Goal: Task Accomplishment & Management: Use online tool/utility

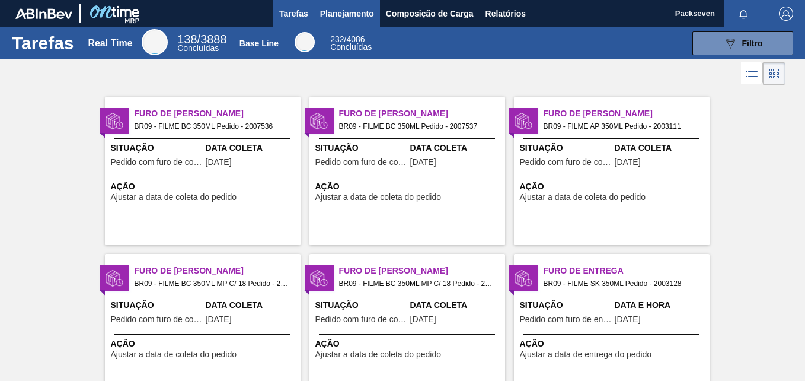
click at [362, 7] on span "Planejamento" at bounding box center [347, 14] width 54 height 14
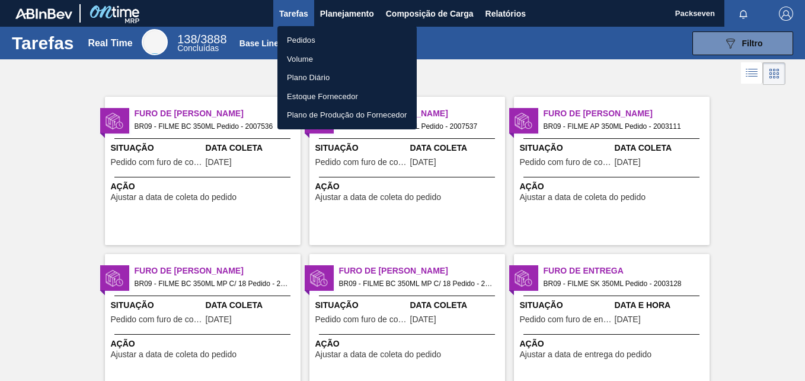
click at [302, 41] on li "Pedidos" at bounding box center [347, 40] width 139 height 19
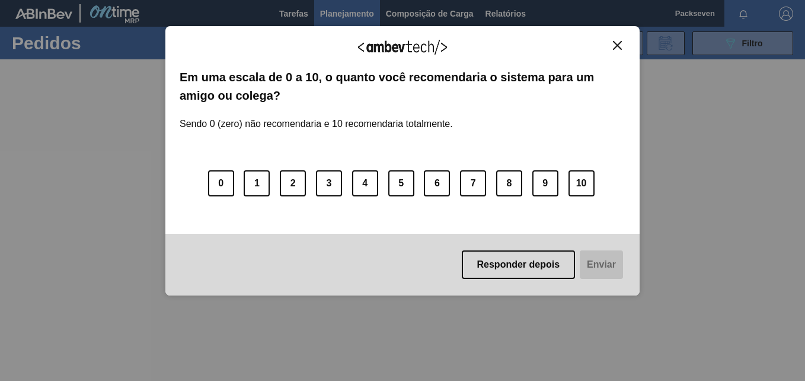
click at [623, 44] on button "Close" at bounding box center [618, 45] width 16 height 10
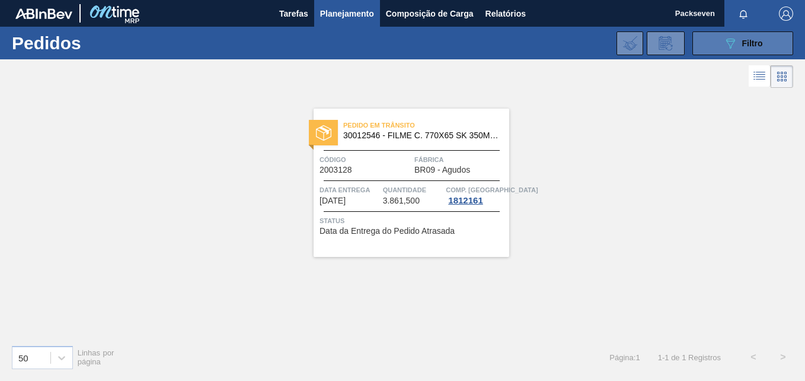
click at [731, 43] on icon "089F7B8B-B2A5-4AFE-B5C0-19BA573D28AC" at bounding box center [730, 43] width 14 height 14
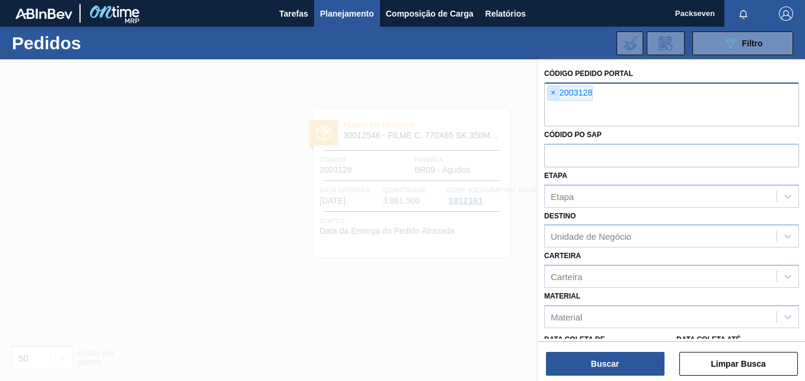
click at [551, 91] on span "×" at bounding box center [553, 93] width 11 height 14
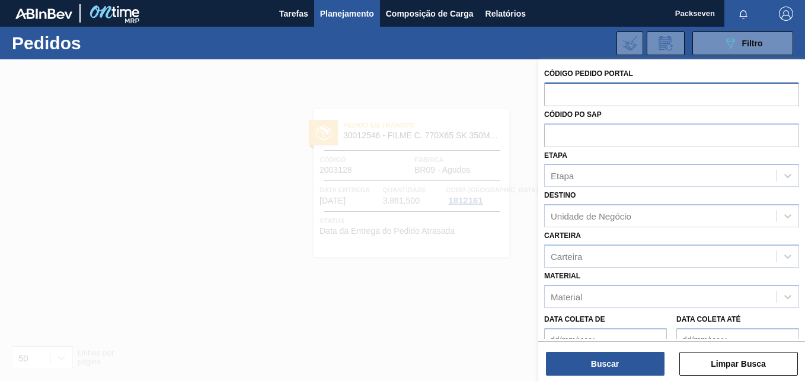
click at [563, 93] on input "text" at bounding box center [671, 93] width 255 height 23
type input "2003130"
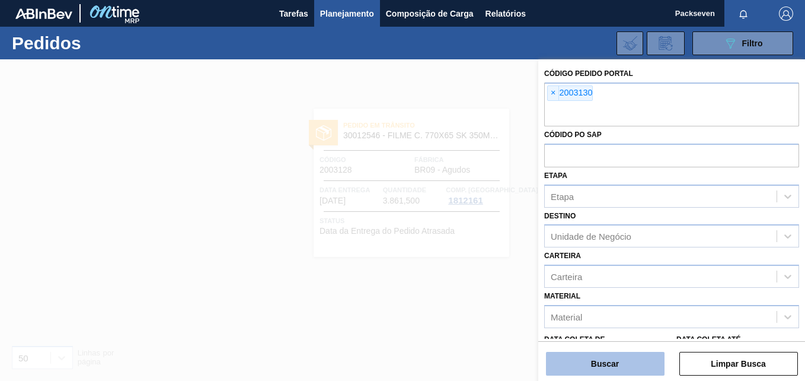
click at [627, 353] on button "Buscar" at bounding box center [605, 364] width 119 height 24
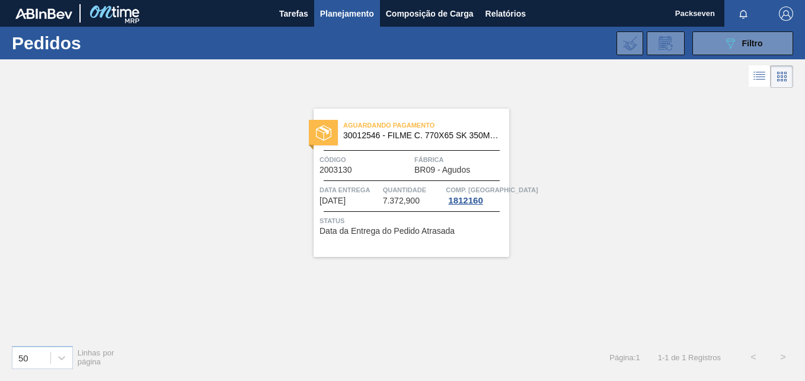
click at [367, 225] on span "Status" at bounding box center [413, 221] width 187 height 12
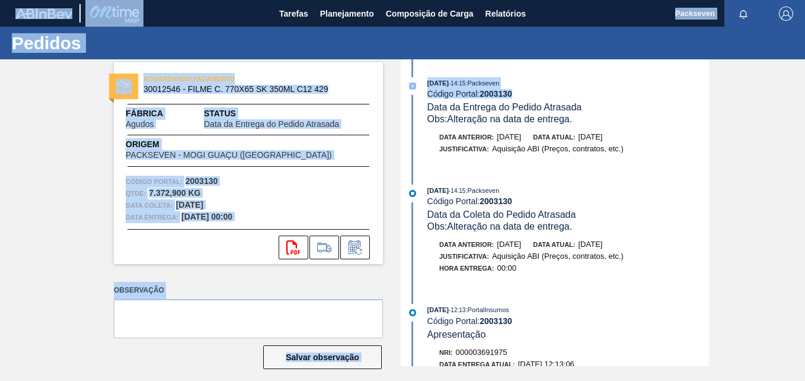
drag, startPoint x: 802, startPoint y: 96, endPoint x: 805, endPoint y: 81, distance: 15.7
click at [805, 0] on html "Tarefas Planejamento Composição de Carga Relatórios Packseven Marcar todas como…" at bounding box center [402, 0] width 805 height 0
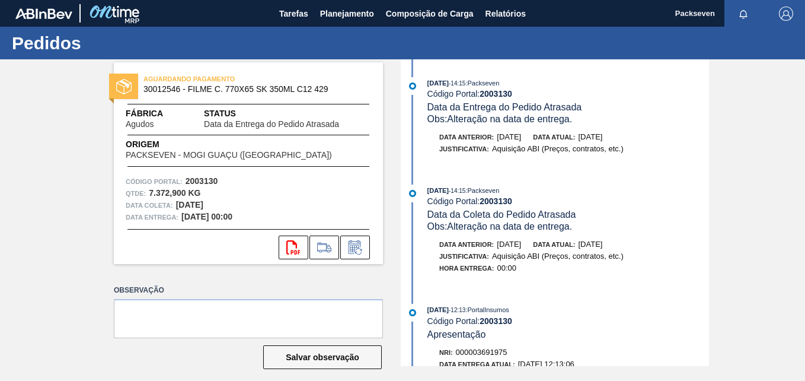
click at [723, 119] on div "AGUARDANDO PAGAMENTO 30012546 - FILME C. 770X65 SK 350ML C12 429 Fábrica Agudos…" at bounding box center [402, 212] width 805 height 307
click at [535, 79] on div "[DATE] 14:15 : Packseven" at bounding box center [569, 83] width 282 height 12
click at [709, 80] on div "AGUARDANDO PAGAMENTO 30012546 - FILME C. 770X65 SK 350ML C12 429 Fábrica Agudos…" at bounding box center [402, 212] width 805 height 307
drag, startPoint x: 728, startPoint y: 103, endPoint x: 669, endPoint y: 92, distance: 59.8
click at [729, 103] on div "AGUARDANDO PAGAMENTO 30012546 - FILME C. 770X65 SK 350ML C12 429 Fábrica Agudos…" at bounding box center [402, 212] width 805 height 307
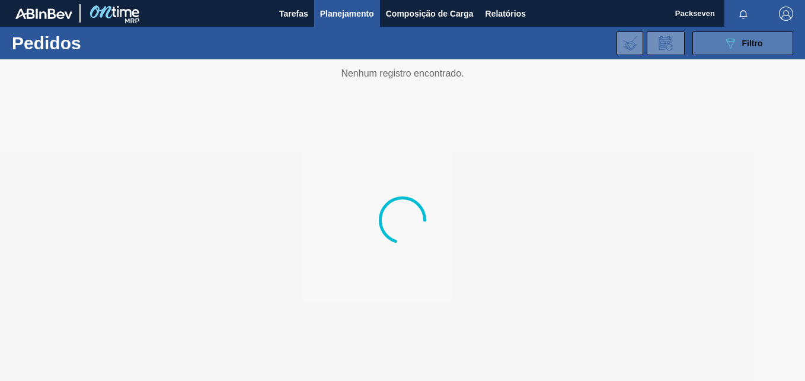
click at [749, 46] on span "Filtro" at bounding box center [752, 43] width 21 height 9
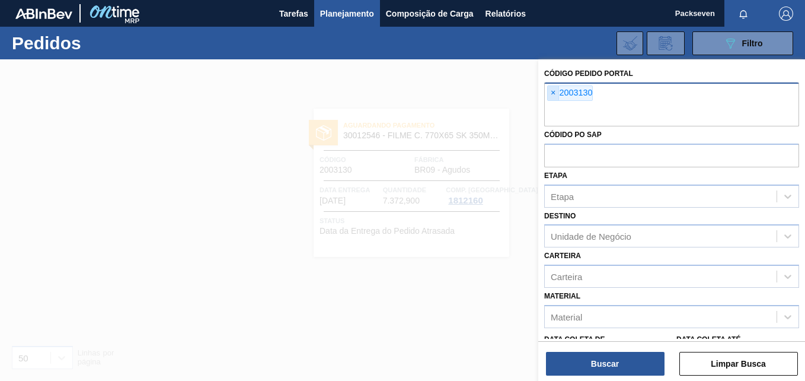
click at [554, 91] on span "×" at bounding box center [553, 93] width 11 height 14
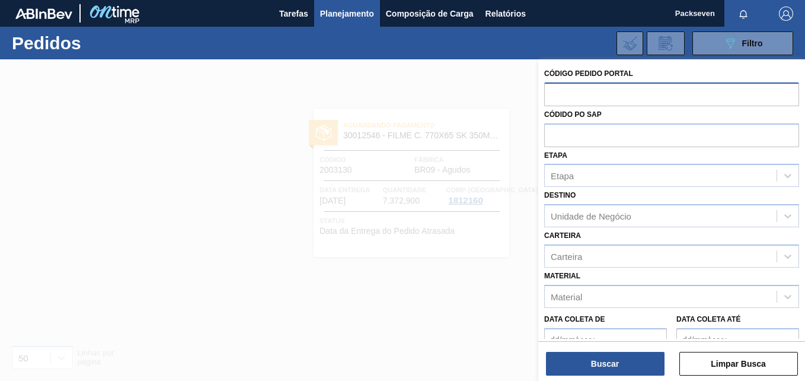
click at [571, 99] on input "text" at bounding box center [671, 93] width 255 height 23
paste input "2021557"
type input "2021557"
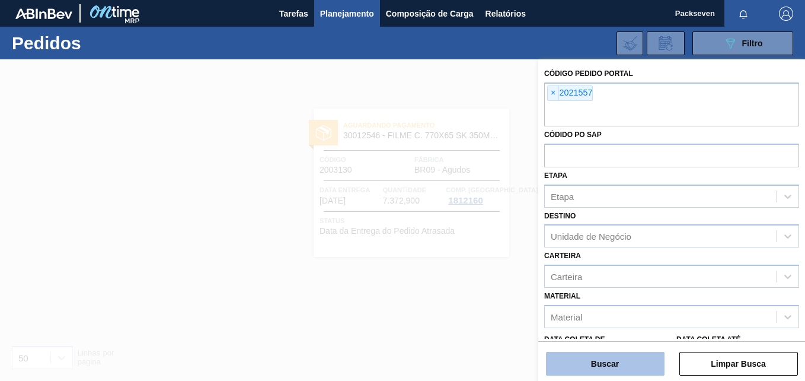
click at [604, 364] on button "Buscar" at bounding box center [605, 364] width 119 height 24
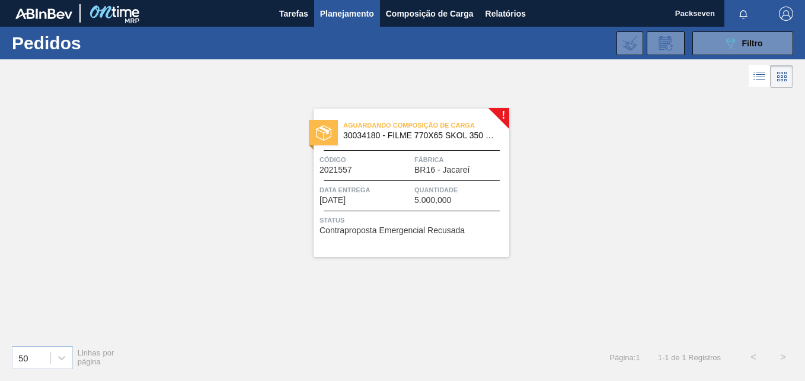
click at [409, 232] on span "Contraproposta Emergencial Recusada" at bounding box center [392, 230] width 145 height 9
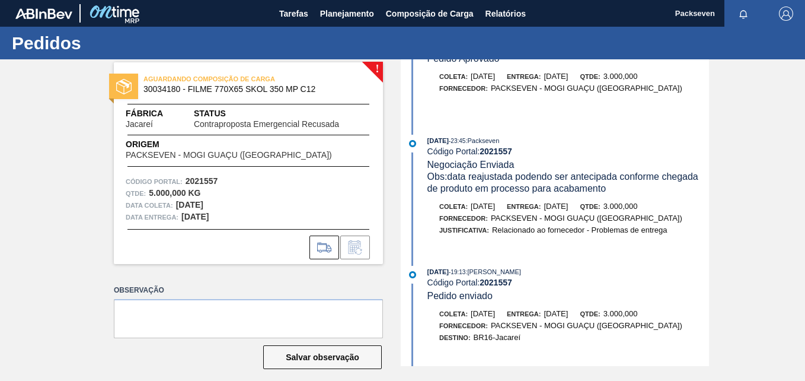
scroll to position [296, 0]
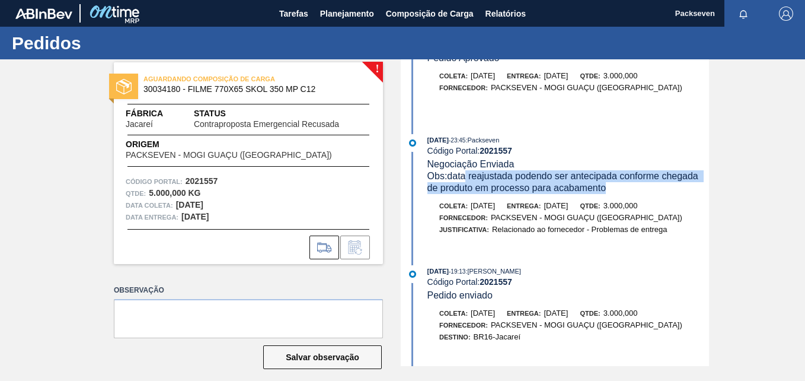
drag, startPoint x: 468, startPoint y: 178, endPoint x: 604, endPoint y: 187, distance: 136.7
click at [604, 187] on span "Obs: data reajustada podendo ser antecipada conforme chegada de produto em proc…" at bounding box center [565, 182] width 274 height 22
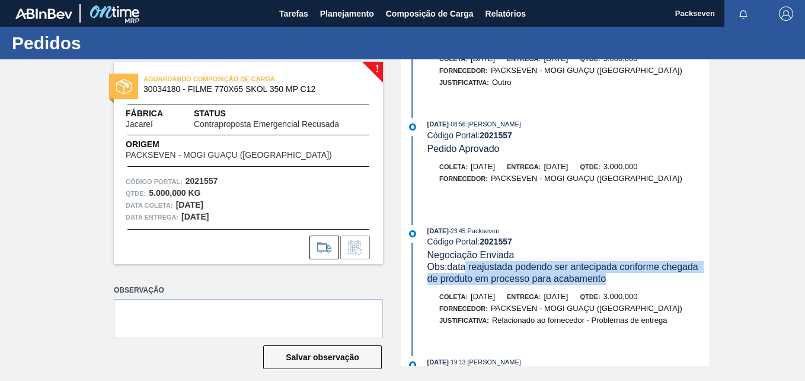
scroll to position [178, 0]
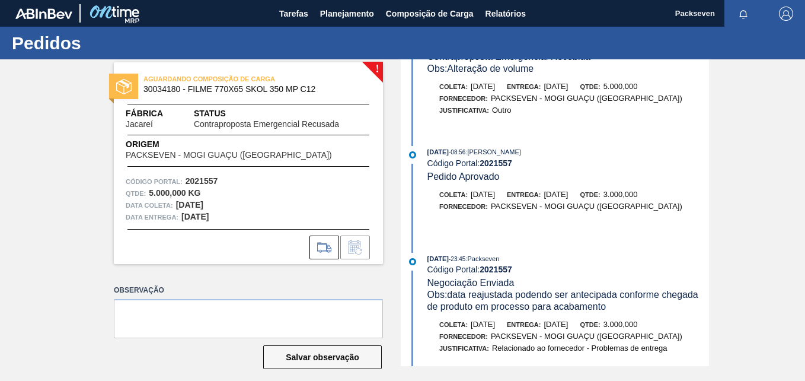
click at [429, 176] on span "Pedido Aprovado" at bounding box center [464, 176] width 72 height 10
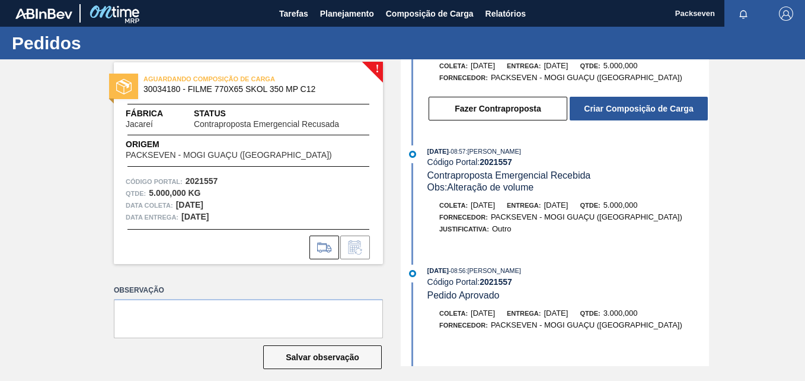
scroll to position [0, 0]
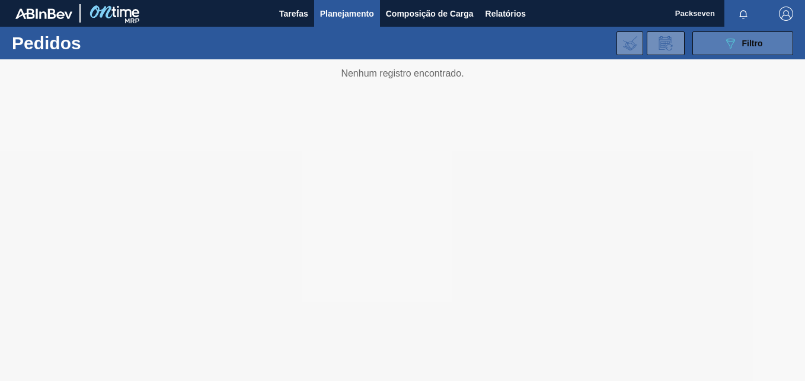
click at [711, 44] on button "089F7B8B-B2A5-4AFE-B5C0-19BA573D28AC Filtro" at bounding box center [743, 43] width 101 height 24
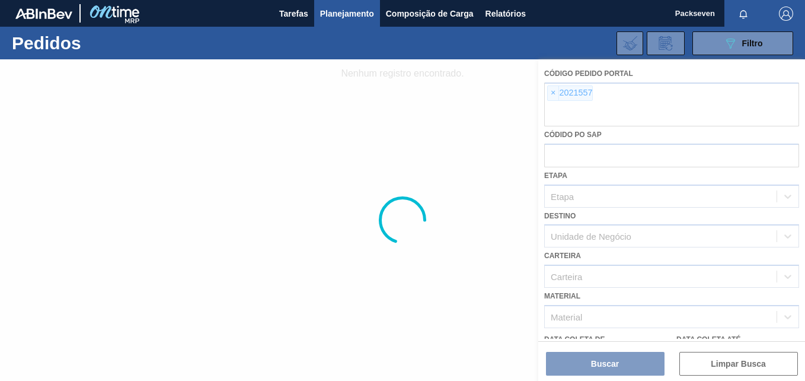
click at [556, 94] on div at bounding box center [402, 219] width 805 height 321
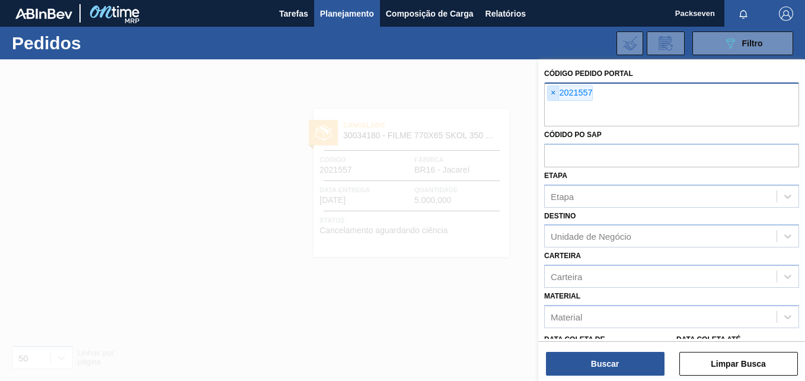
click at [553, 93] on span "×" at bounding box center [553, 93] width 11 height 14
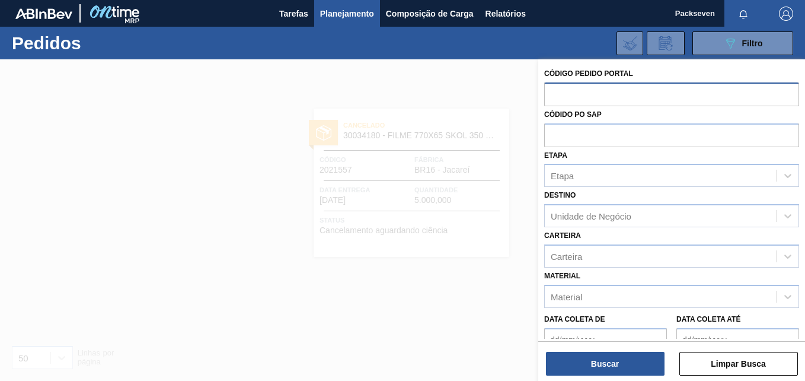
click at [575, 101] on input "text" at bounding box center [671, 93] width 255 height 23
paste input "text"
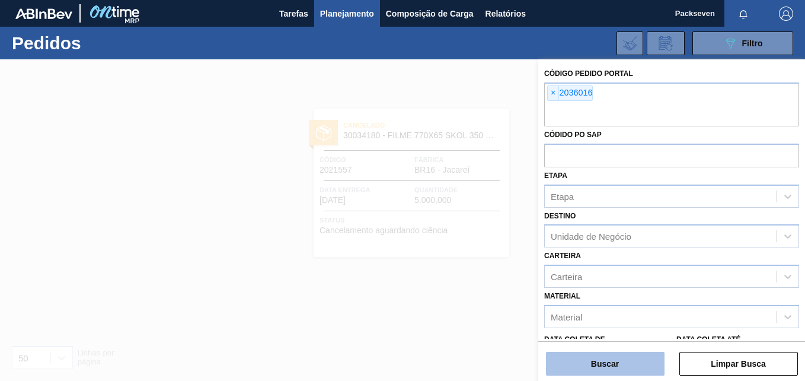
click at [594, 362] on button "Buscar" at bounding box center [605, 364] width 119 height 24
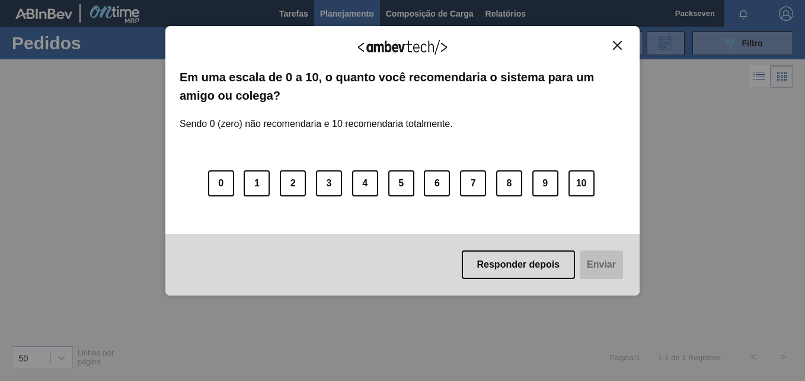
click at [616, 40] on div "Agradecemos seu feedback! Em uma escala de 0 a 10, o quanto você recomendaria o…" at bounding box center [402, 160] width 474 height 269
click at [617, 47] on img "Close" at bounding box center [617, 45] width 9 height 9
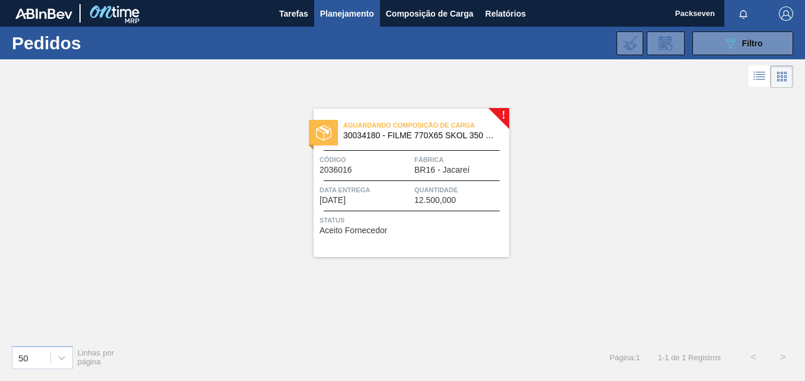
click at [405, 161] on span "Código" at bounding box center [366, 160] width 92 height 12
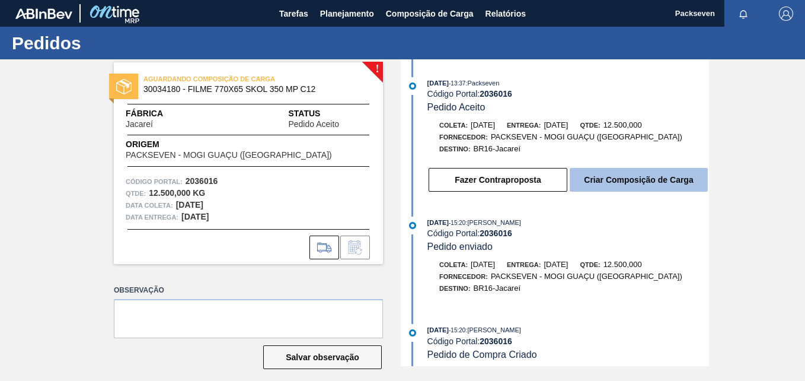
click at [607, 184] on button "Criar Composição de Carga" at bounding box center [639, 180] width 138 height 24
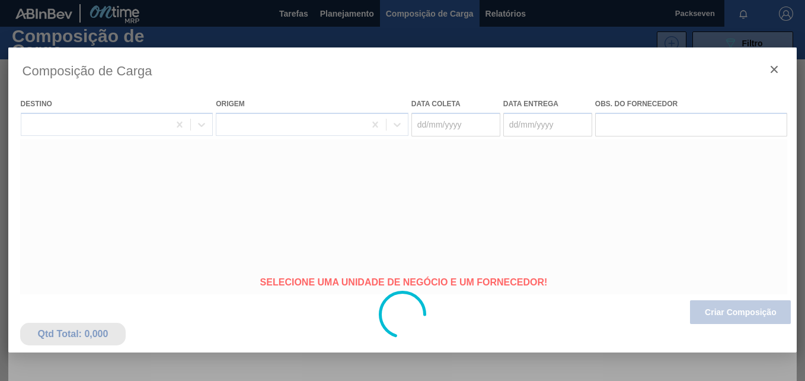
type coleta "[DATE]"
type Entrega "[DATE]"
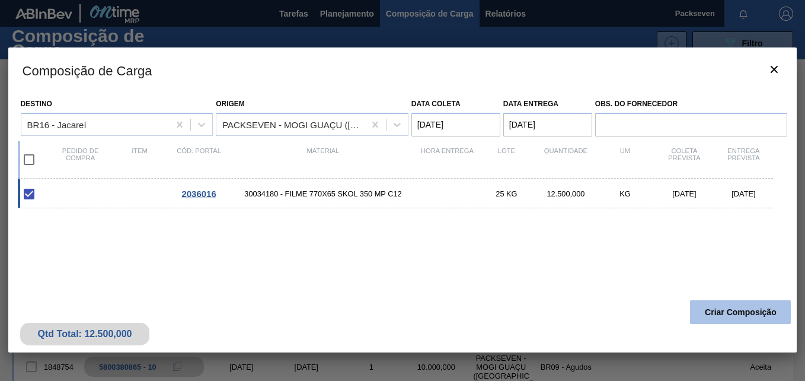
click at [709, 315] on button "Criar Composição" at bounding box center [740, 312] width 101 height 24
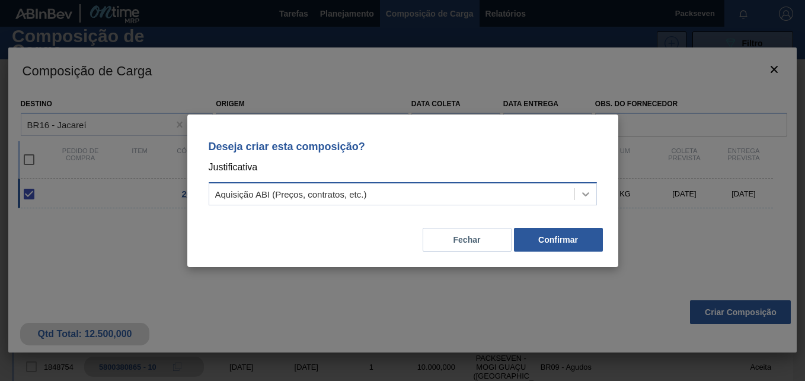
click at [581, 194] on icon at bounding box center [586, 194] width 12 height 12
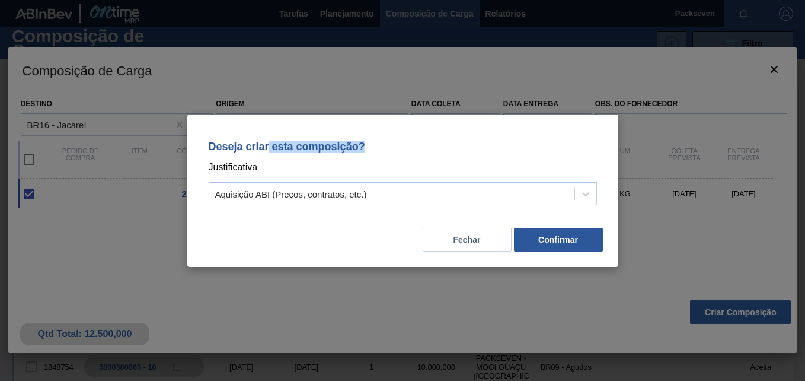
drag, startPoint x: 269, startPoint y: 148, endPoint x: 382, endPoint y: 149, distance: 113.3
click at [382, 149] on p "Deseja criar esta composição?" at bounding box center [403, 147] width 388 height 12
click at [550, 247] on button "Confirmar" at bounding box center [558, 240] width 89 height 24
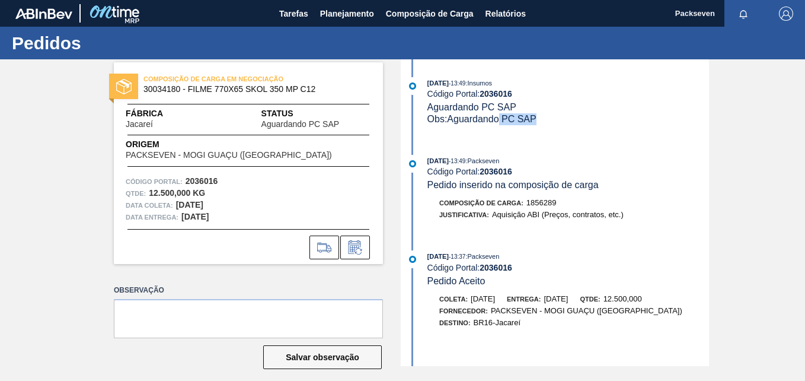
drag, startPoint x: 500, startPoint y: 123, endPoint x: 536, endPoint y: 126, distance: 35.7
click at [536, 126] on div "[DATE] 13:49 : Insumos Código Portal: 2036016 Aguardando PC SAP Obs: Aguardando…" at bounding box center [556, 107] width 305 height 60
drag, startPoint x: 536, startPoint y: 126, endPoint x: 535, endPoint y: 143, distance: 17.2
click at [542, 140] on div "[DATE] 13:49 : Insumos Código Portal: 2036016 Aguardando PC SAP Obs: Aguardando…" at bounding box center [556, 212] width 305 height 307
click at [285, 193] on div "Qtde : 12.500,000 KG" at bounding box center [248, 193] width 245 height 12
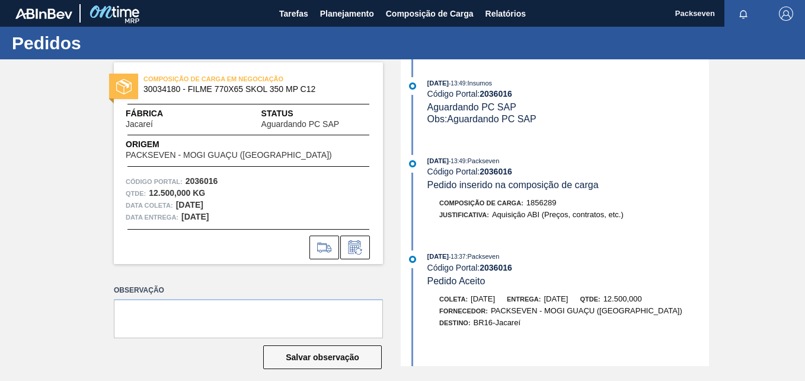
click at [326, 286] on label "Observação" at bounding box center [248, 290] width 269 height 17
